Goal: Check status: Check status

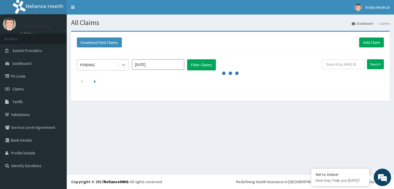
click at [122, 64] on icon at bounding box center [124, 65] width 6 height 6
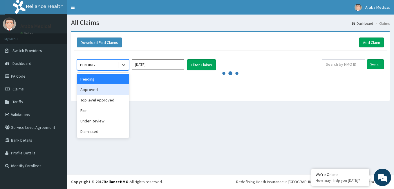
click at [95, 90] on div "Approved" at bounding box center [103, 89] width 52 height 10
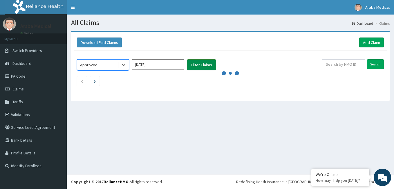
click at [206, 64] on button "Filter Claims" at bounding box center [201, 64] width 29 height 11
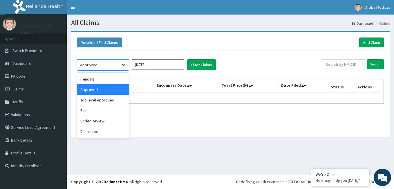
click at [123, 64] on icon at bounding box center [124, 65] width 6 height 6
click at [104, 98] on div "Top level Approved" at bounding box center [103, 100] width 52 height 10
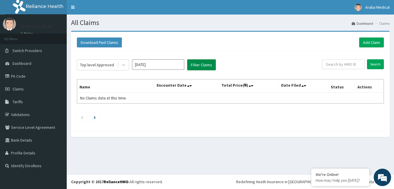
click at [205, 62] on button "Filter Claims" at bounding box center [201, 64] width 29 height 11
click at [203, 65] on button "Filter Claims" at bounding box center [201, 64] width 29 height 11
click at [123, 64] on icon at bounding box center [124, 65] width 6 height 6
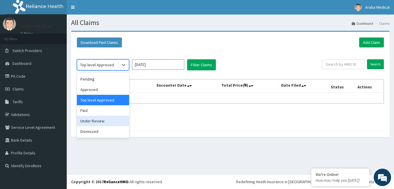
click at [107, 121] on div "Under Review" at bounding box center [103, 121] width 52 height 10
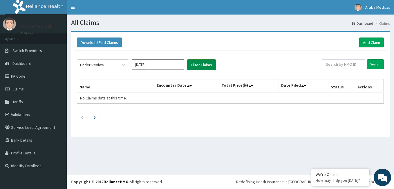
click at [201, 65] on button "Filter Claims" at bounding box center [201, 64] width 29 height 11
click at [126, 65] on icon at bounding box center [124, 65] width 6 height 6
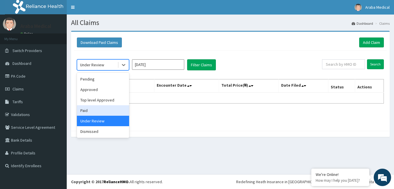
click at [84, 110] on div "Paid" at bounding box center [103, 110] width 52 height 10
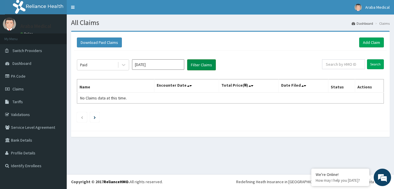
click at [198, 64] on button "Filter Claims" at bounding box center [201, 64] width 29 height 11
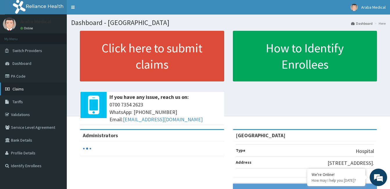
click at [22, 88] on span "Claims" at bounding box center [17, 88] width 11 height 5
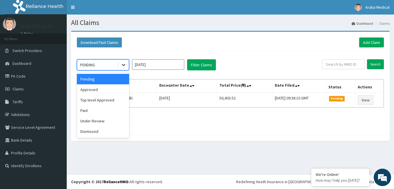
click at [123, 64] on icon at bounding box center [124, 65] width 6 height 6
click at [92, 89] on div "Approved" at bounding box center [103, 89] width 52 height 10
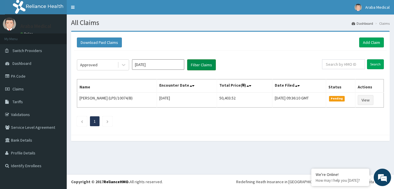
click at [197, 66] on button "Filter Claims" at bounding box center [201, 64] width 29 height 11
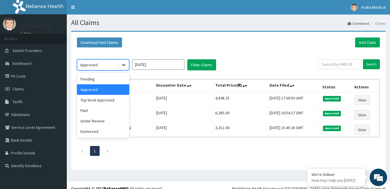
click at [122, 66] on icon at bounding box center [124, 65] width 6 height 6
click at [109, 98] on div "Top level Approved" at bounding box center [103, 100] width 52 height 10
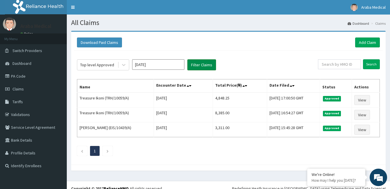
click at [196, 63] on button "Filter Claims" at bounding box center [201, 64] width 29 height 11
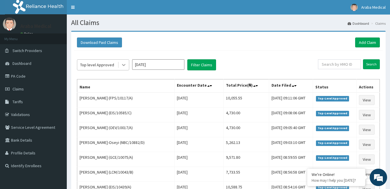
click at [123, 65] on icon at bounding box center [123, 65] width 3 height 2
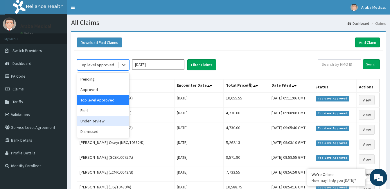
click at [100, 121] on div "Under Review" at bounding box center [103, 121] width 52 height 10
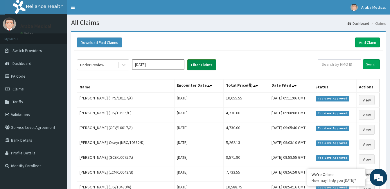
click at [201, 64] on button "Filter Claims" at bounding box center [201, 64] width 29 height 11
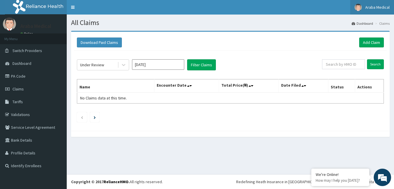
click at [379, 6] on span "Araba Medical" at bounding box center [377, 7] width 24 height 5
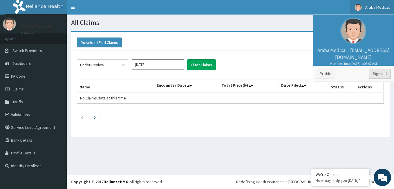
click at [380, 72] on link "Sign out" at bounding box center [380, 73] width 22 height 10
